Goal: Task Accomplishment & Management: Manage account settings

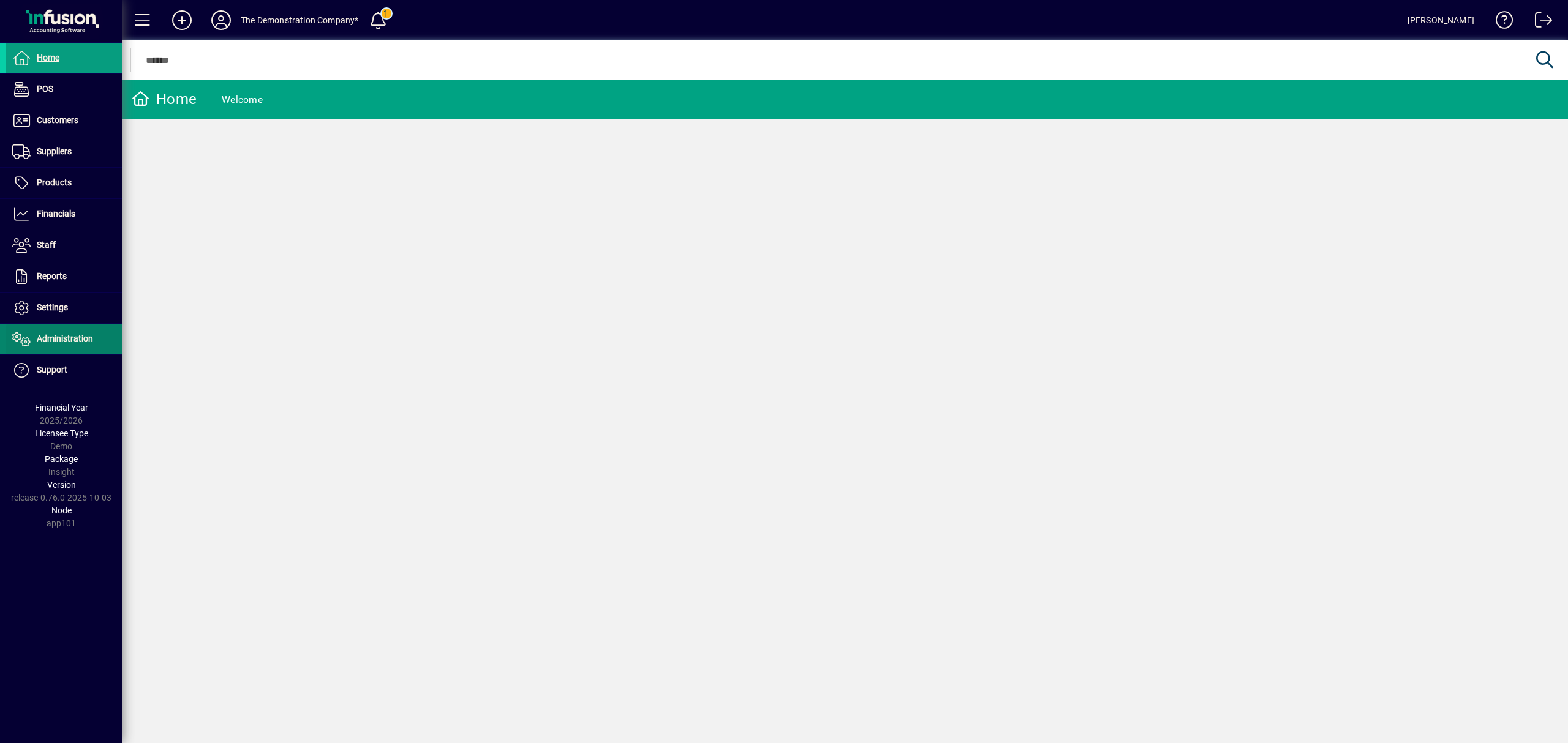
click at [70, 334] on span "Administration" at bounding box center [49, 339] width 87 height 15
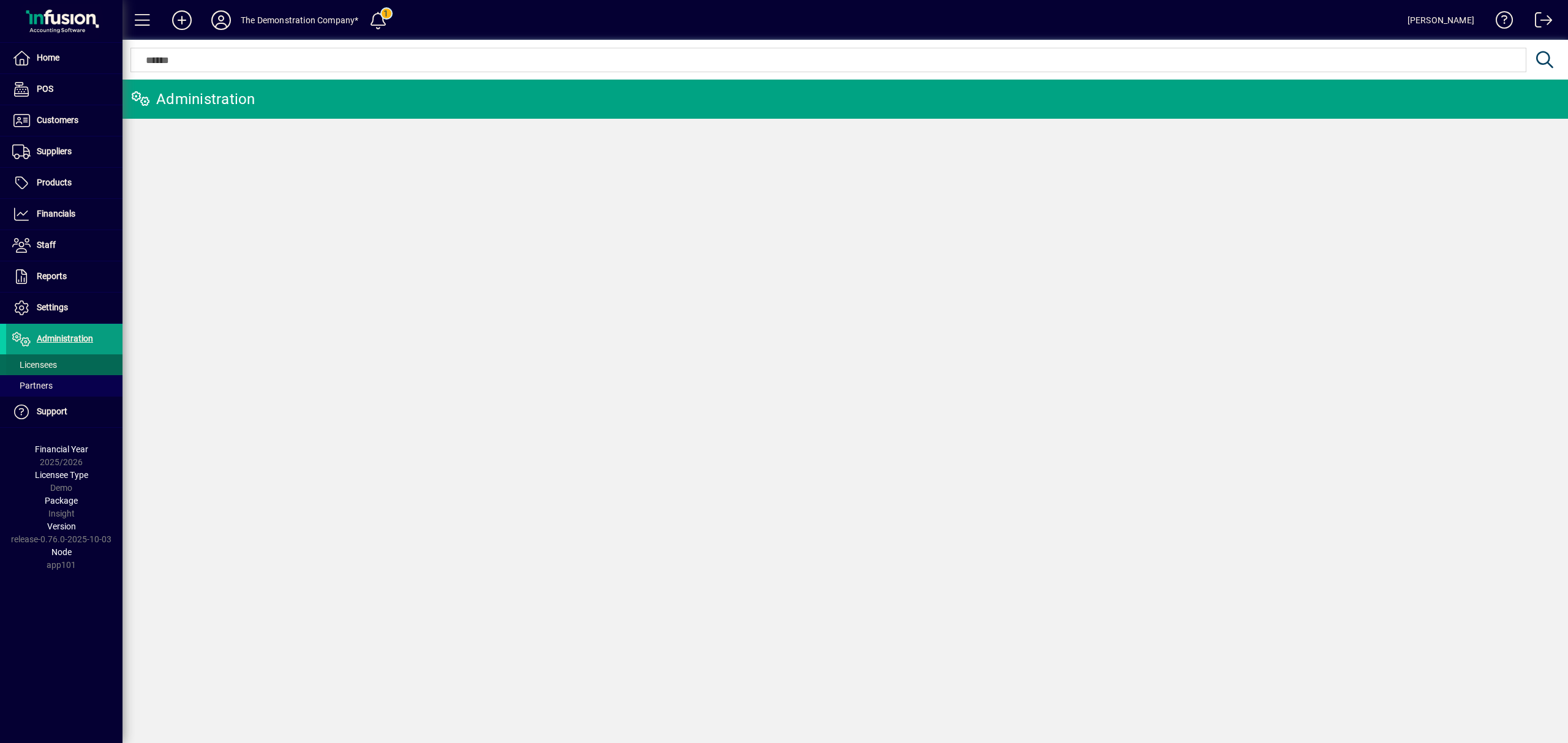
click at [56, 360] on span "Licensees" at bounding box center [31, 366] width 50 height 13
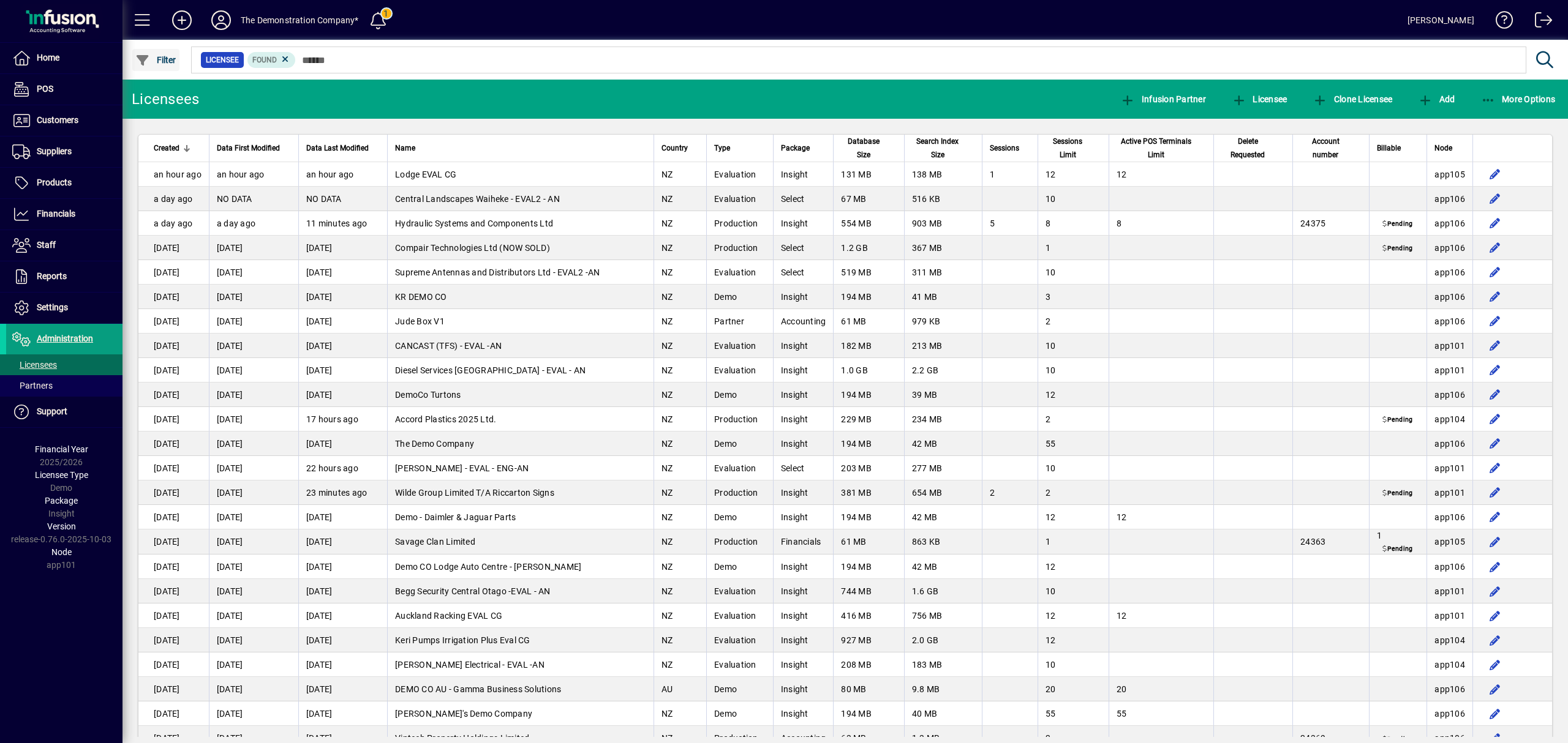
click at [167, 57] on span "Filter" at bounding box center [156, 60] width 41 height 10
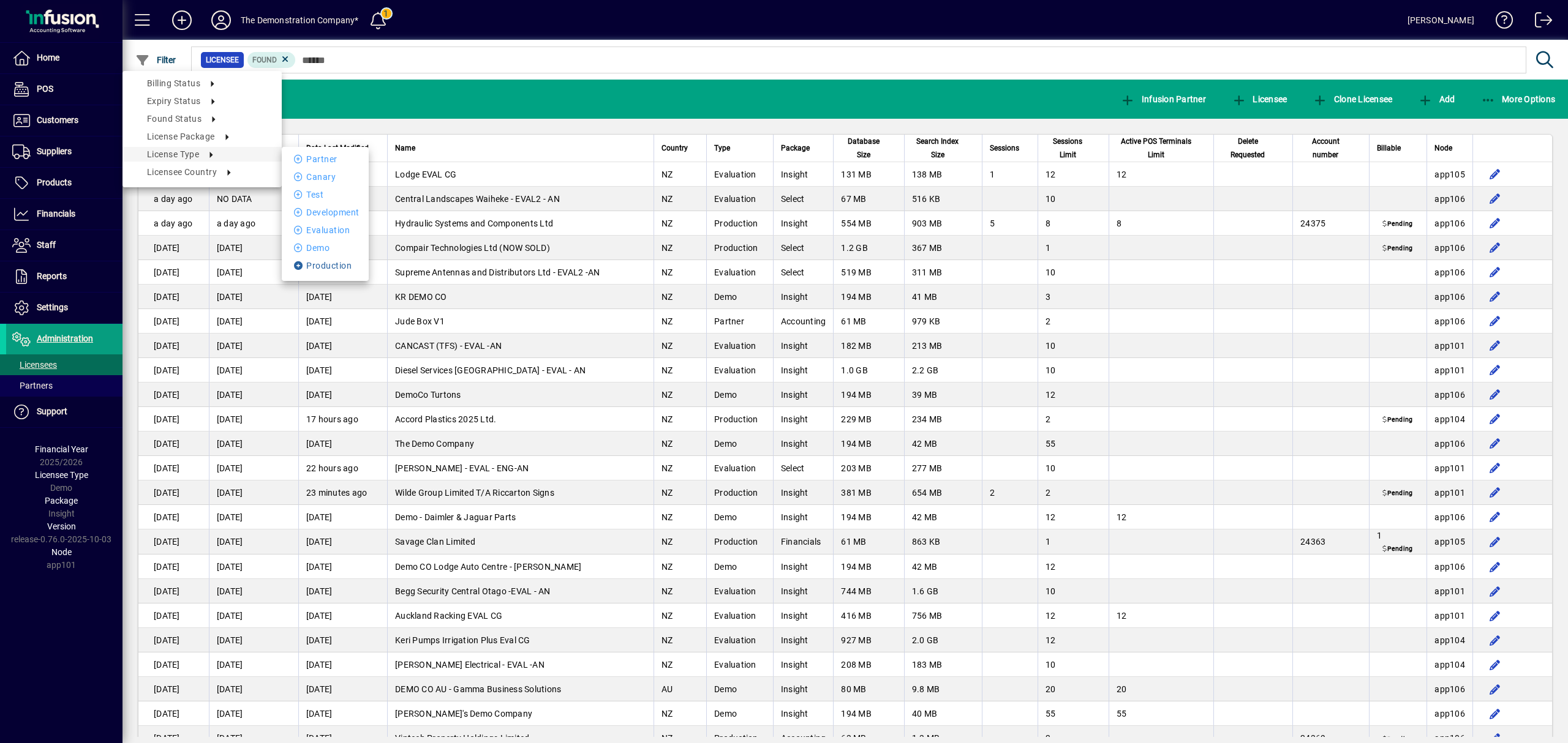
click at [316, 268] on li "Production" at bounding box center [324, 266] width 87 height 15
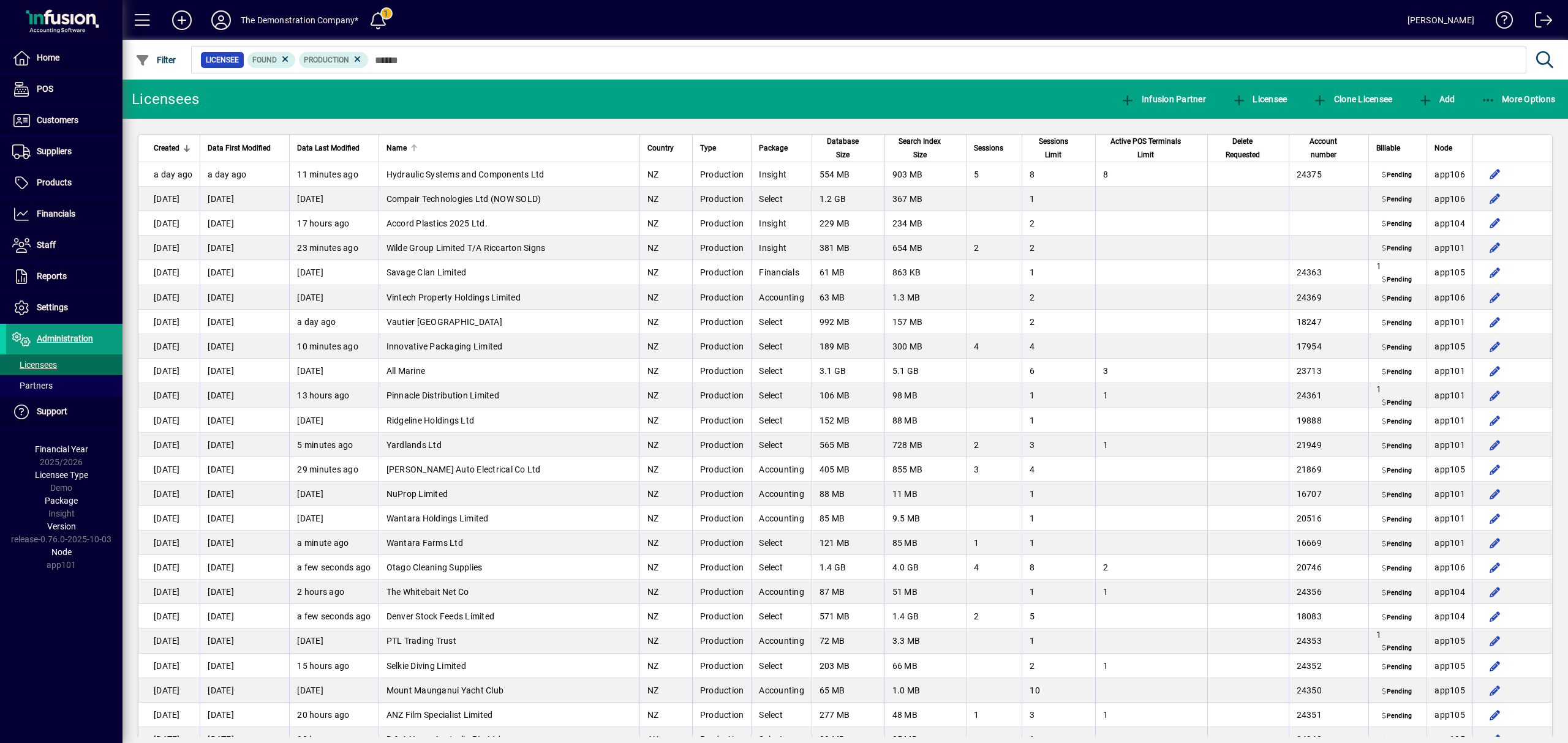
click at [449, 143] on div "Name" at bounding box center [510, 148] width 246 height 14
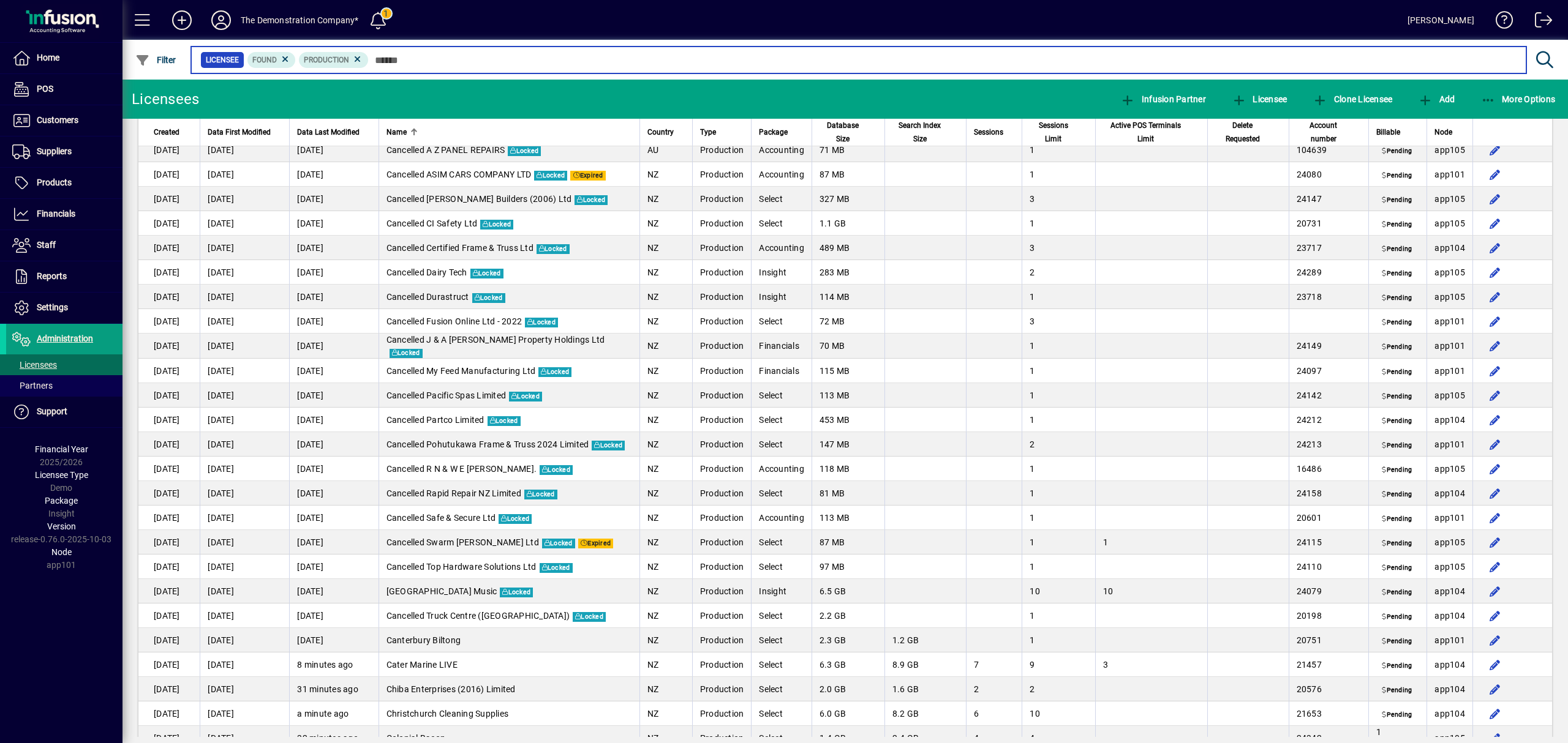
scroll to position [571, 0]
